Goal: Information Seeking & Learning: Get advice/opinions

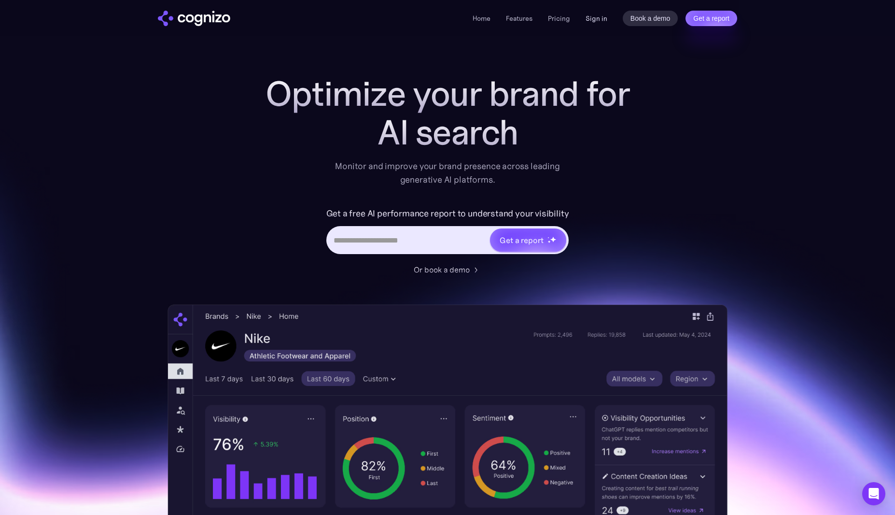
click at [595, 20] on link "Sign in" at bounding box center [597, 19] width 22 height 12
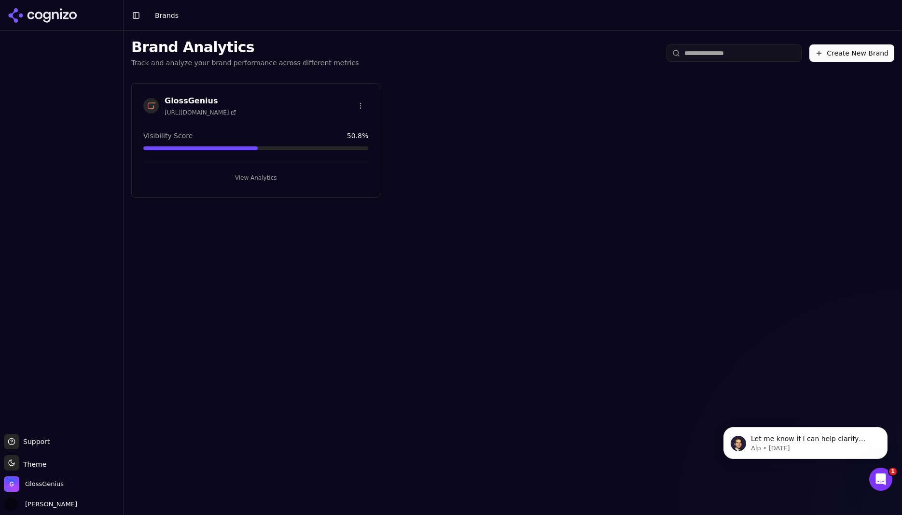
click at [255, 178] on button "View Analytics" at bounding box center [255, 177] width 225 height 15
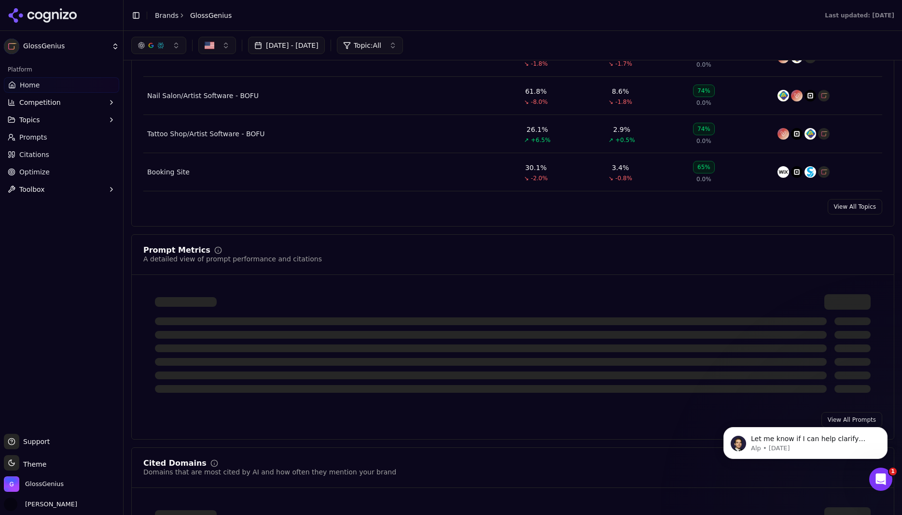
scroll to position [499, 0]
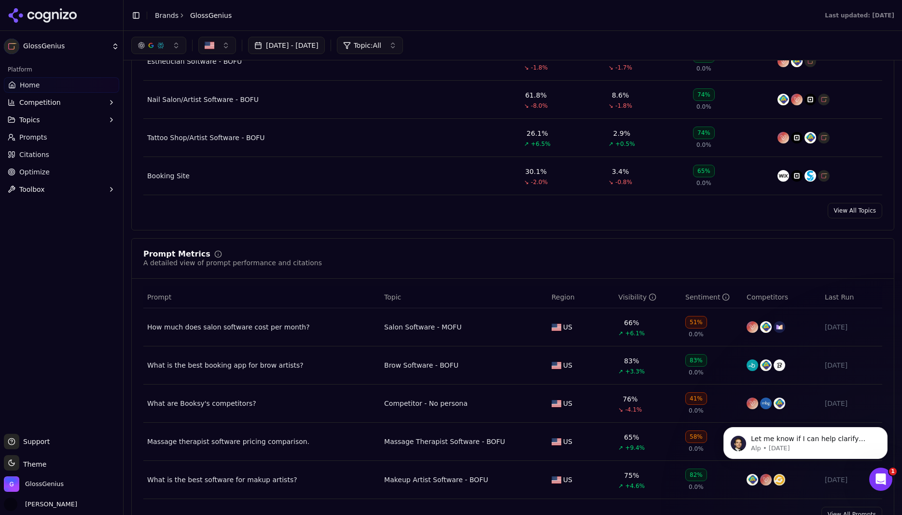
click at [853, 218] on link "View All Topics" at bounding box center [855, 210] width 55 height 15
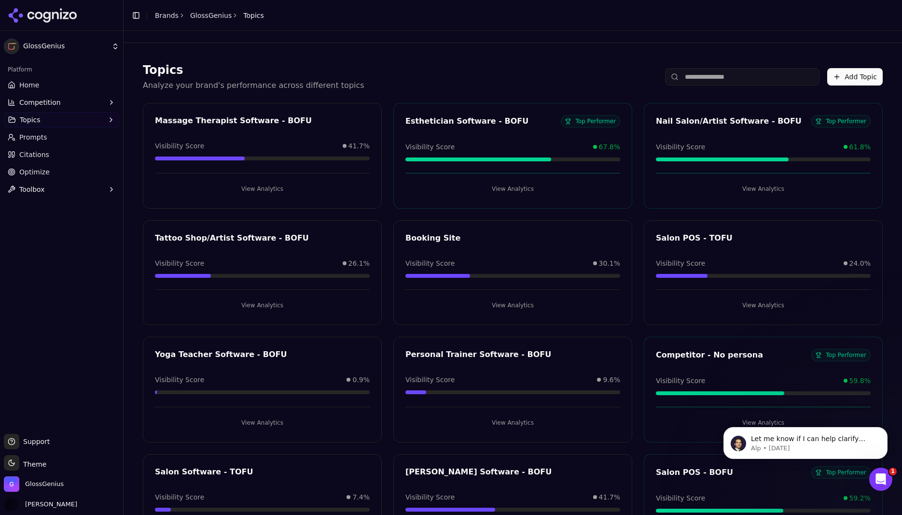
scroll to position [533, 0]
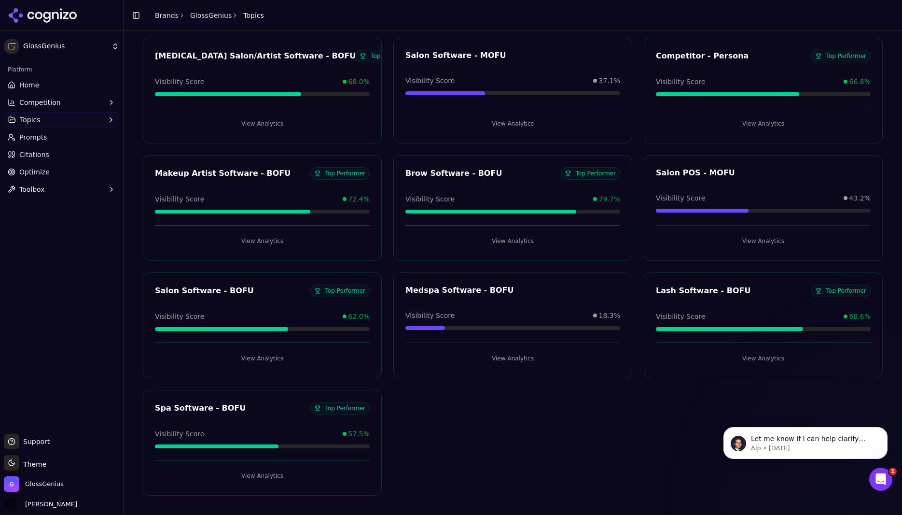
click at [261, 358] on button "View Analytics" at bounding box center [262, 357] width 215 height 15
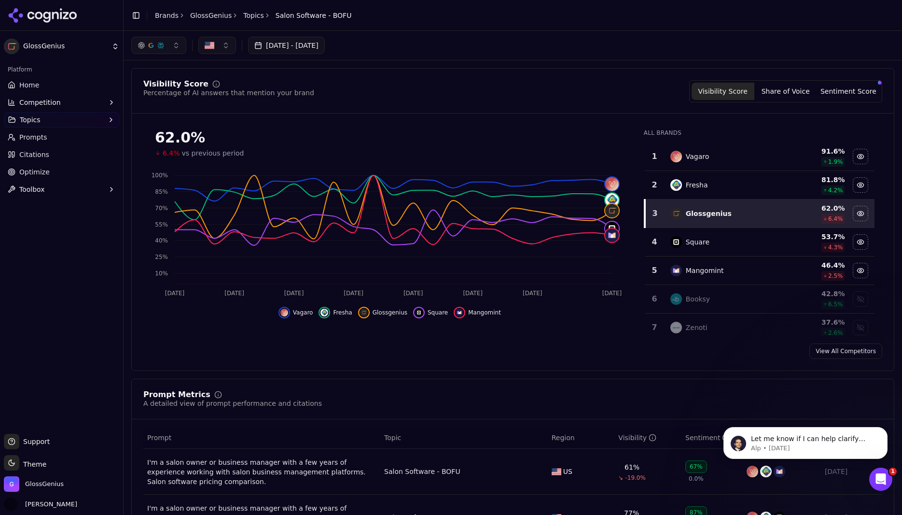
click at [173, 42] on button "button" at bounding box center [158, 45] width 55 height 17
click at [148, 101] on span "Google AI Overviews" at bounding box center [158, 103] width 61 height 19
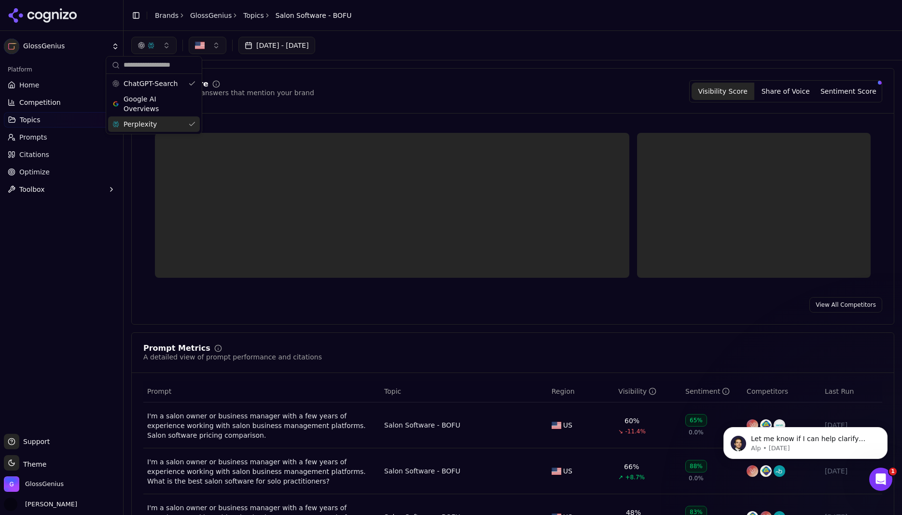
click at [142, 126] on span "Perplexity" at bounding box center [140, 124] width 33 height 10
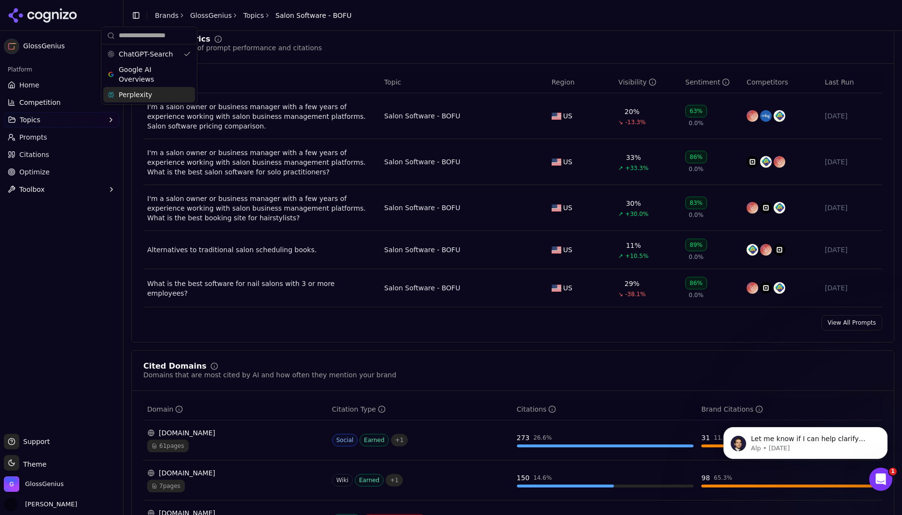
scroll to position [405, 0]
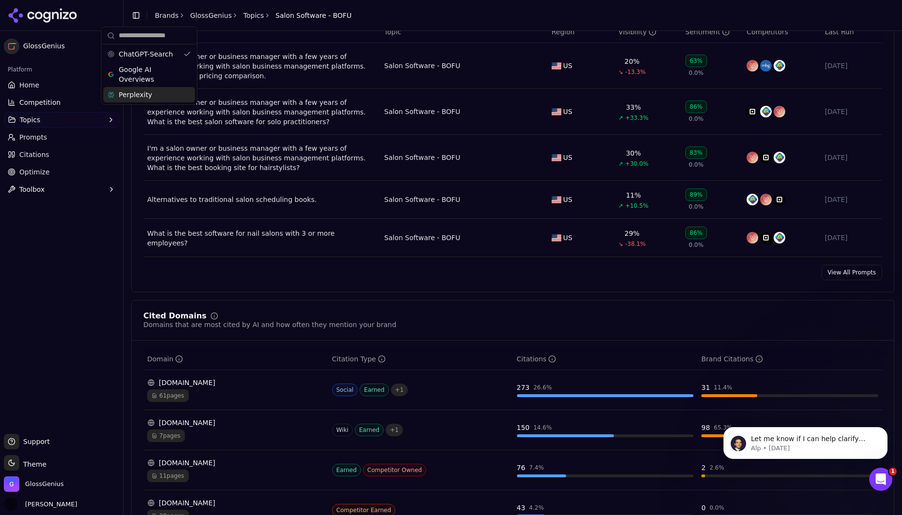
click at [846, 271] on link "View All Prompts" at bounding box center [852, 272] width 61 height 15
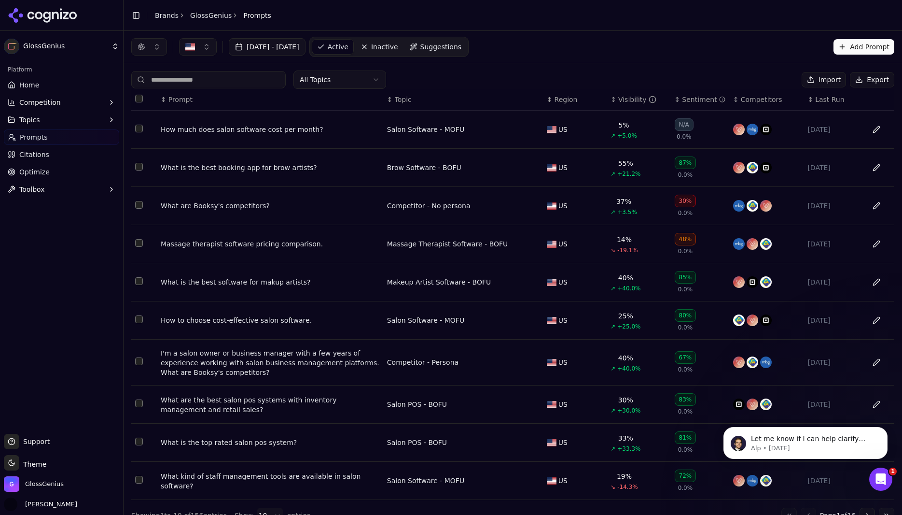
scroll to position [1, 0]
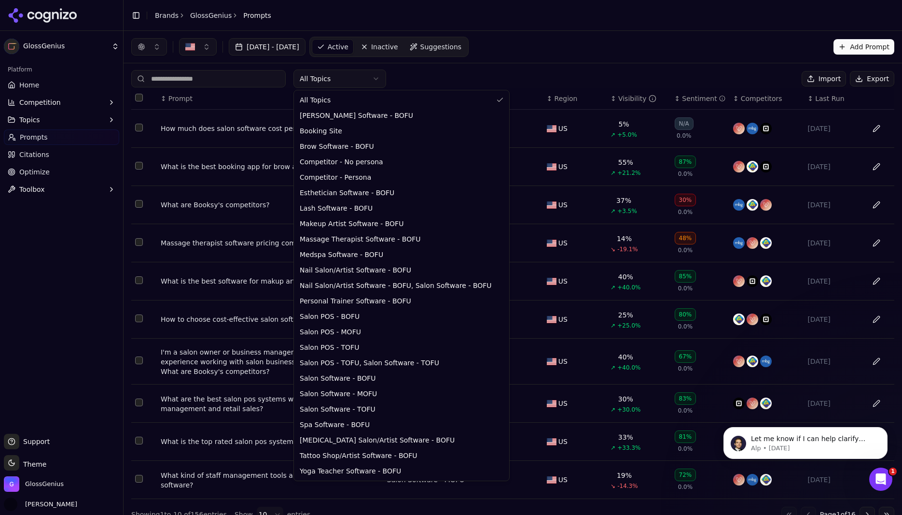
click at [369, 78] on html "GlossGenius Platform Home Competition Topics Prompts Citations Optimize Toolbox…" at bounding box center [451, 257] width 902 height 515
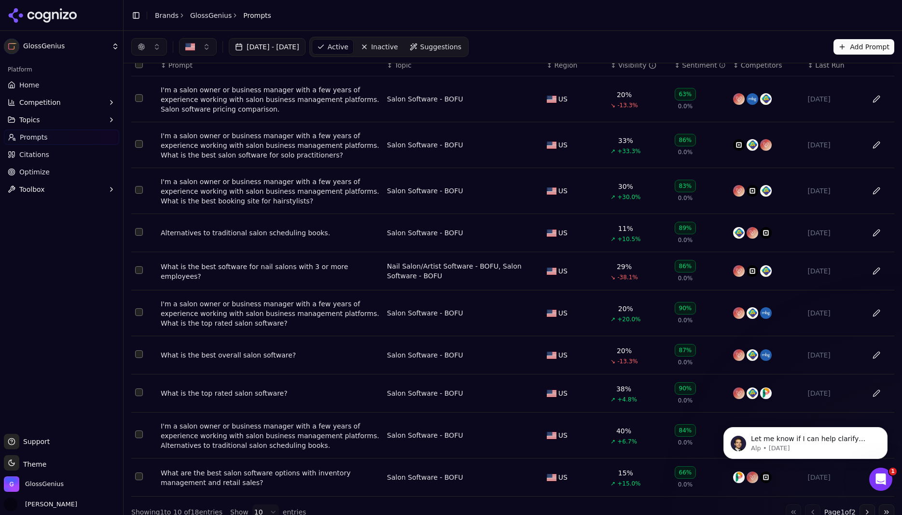
scroll to position [52, 0]
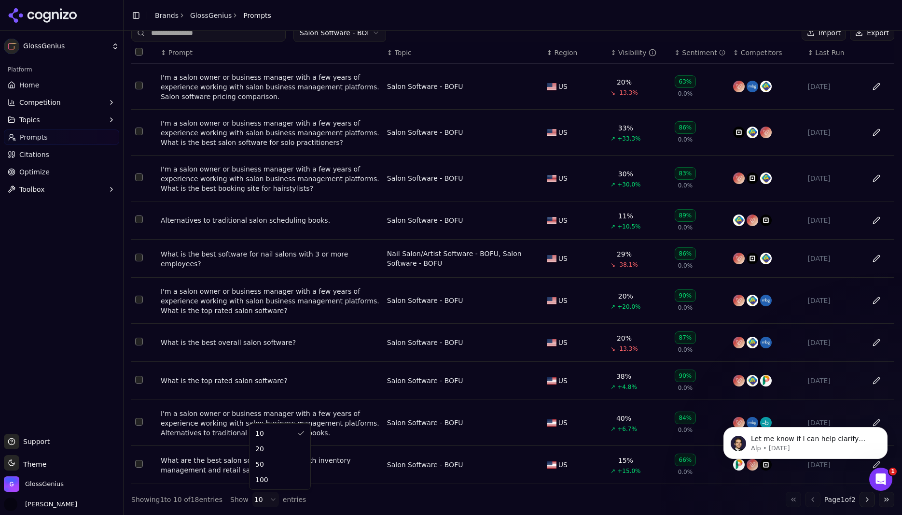
click at [262, 496] on html "GlossGenius Platform Home Competition Topics Prompts Citations Optimize Toolbox…" at bounding box center [451, 257] width 902 height 515
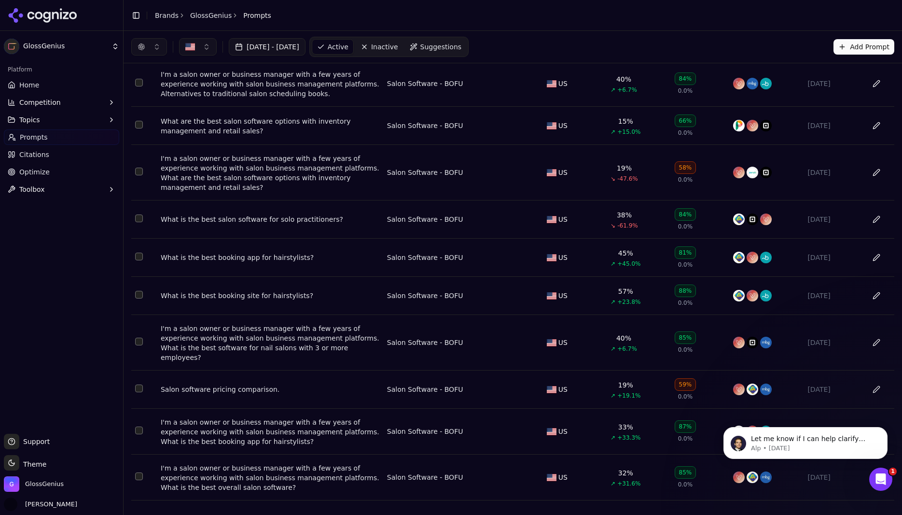
scroll to position [35, 0]
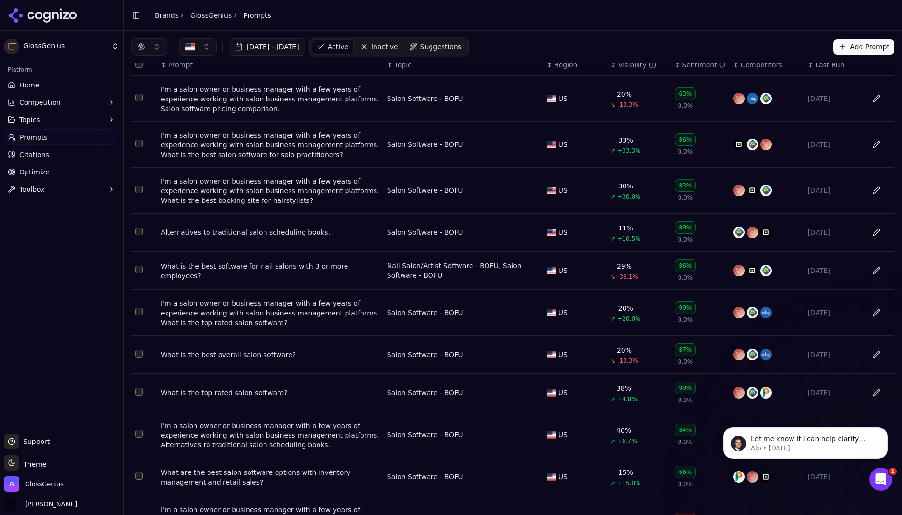
click at [265, 274] on div "What is the best software for nail salons with 3 or more employees?" at bounding box center [270, 270] width 219 height 19
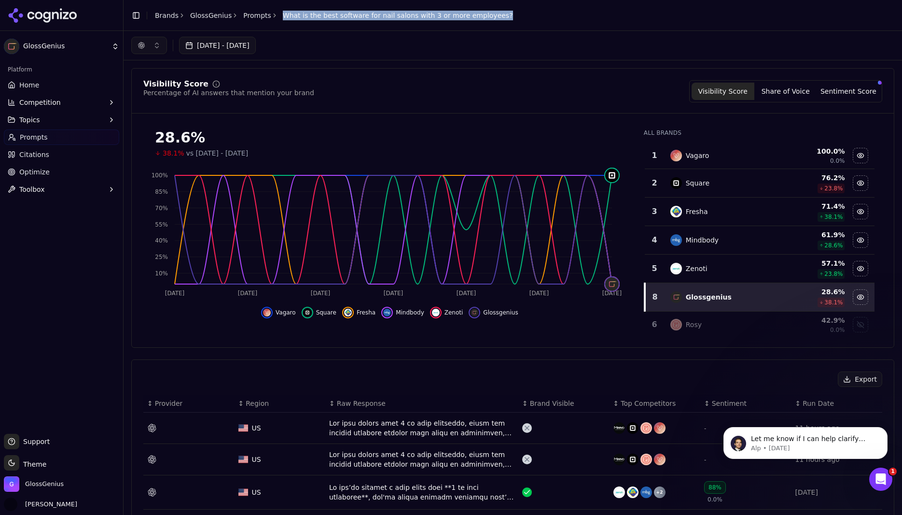
drag, startPoint x: 510, startPoint y: 12, endPoint x: 278, endPoint y: 16, distance: 232.2
click at [278, 16] on header "Toggle Sidebar Brands GlossGenius Prompts What is the best software for nail sa…" at bounding box center [513, 15] width 779 height 31
copy span "What is the best software for nail salons with 3 or more employees?"
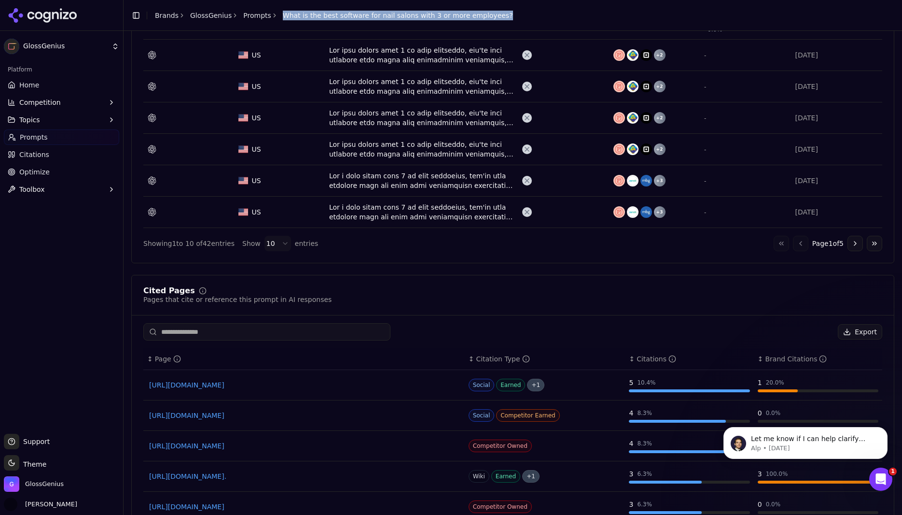
scroll to position [707, 0]
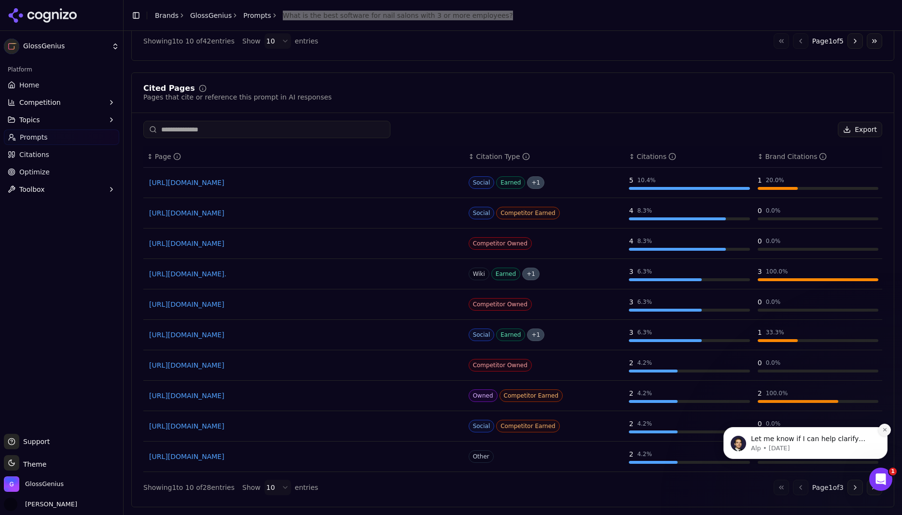
click at [883, 426] on button "Dismiss notification" at bounding box center [885, 429] width 13 height 13
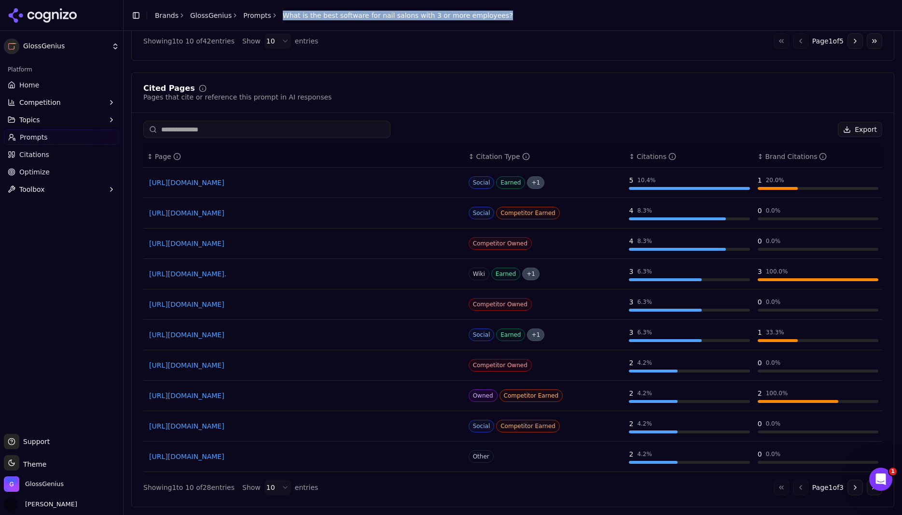
click at [272, 488] on html "GlossGenius Platform Home Competition Topics Prompts Citations Optimize Toolbox…" at bounding box center [451, 257] width 902 height 515
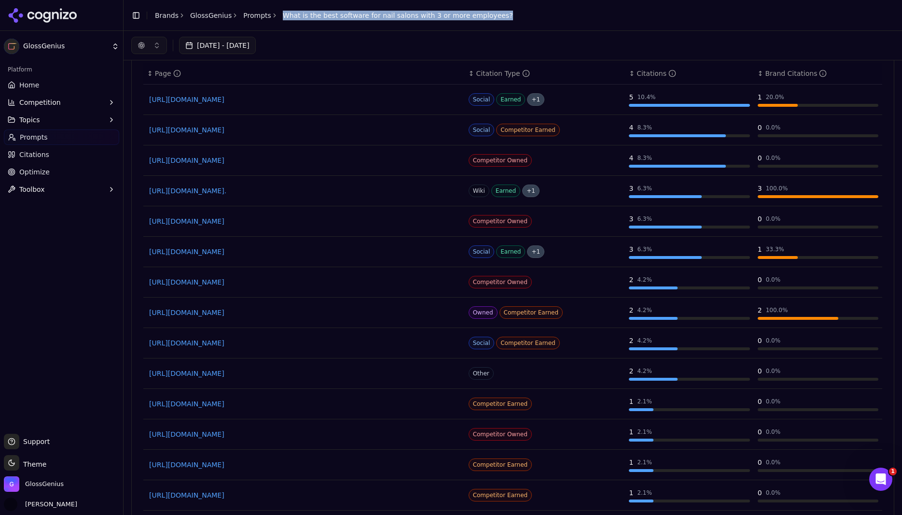
scroll to position [788, 0]
